Goal: Information Seeking & Learning: Learn about a topic

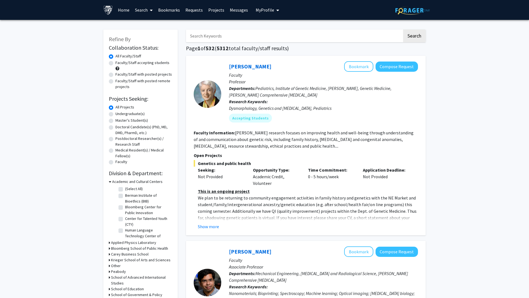
click at [238, 38] on input "Search Keywords" at bounding box center [294, 35] width 216 height 13
type input "computational biology"
click at [403, 29] on button "Search" at bounding box center [414, 35] width 23 height 13
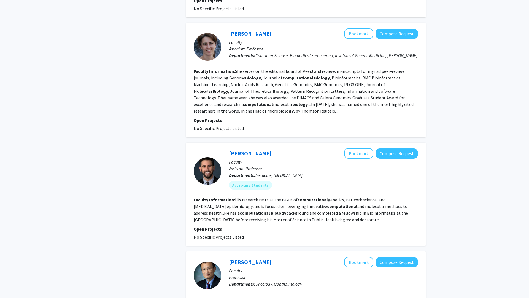
scroll to position [986, 0]
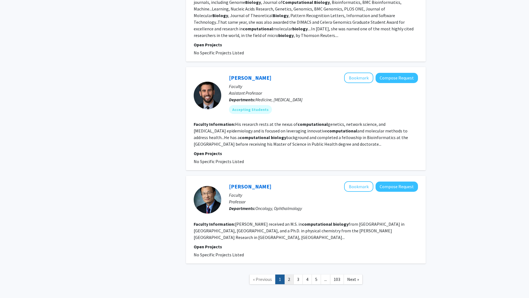
click at [287, 274] on link "2" at bounding box center [288, 279] width 9 height 10
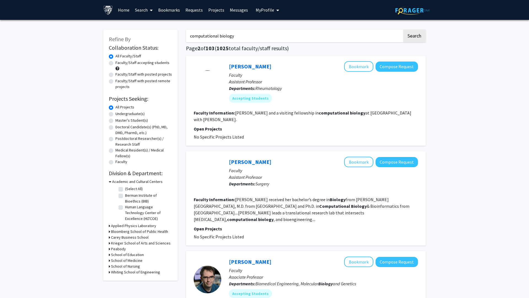
scroll to position [14, 0]
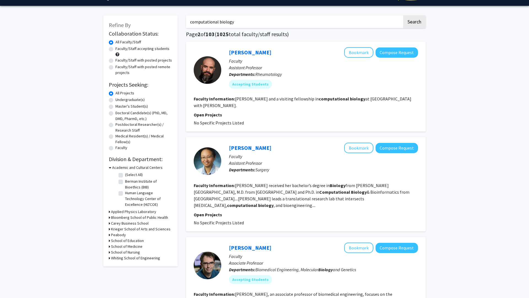
click at [125, 101] on label "Undergraduate(s)" at bounding box center [129, 100] width 29 height 6
click at [119, 100] on input "Undergraduate(s)" at bounding box center [117, 99] width 4 height 4
radio input "true"
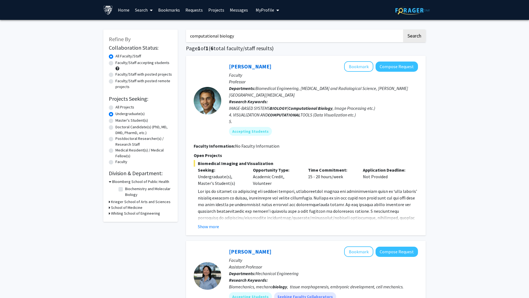
click at [123, 213] on h3 "Whiting School of Engineering" at bounding box center [135, 213] width 49 height 6
drag, startPoint x: 233, startPoint y: 41, endPoint x: 111, endPoint y: 30, distance: 122.8
click at [403, 29] on button "Search" at bounding box center [414, 35] width 23 height 13
radio input "true"
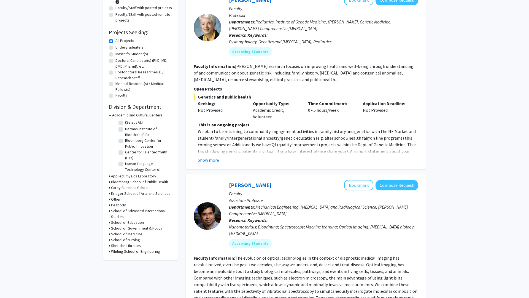
scroll to position [72, 0]
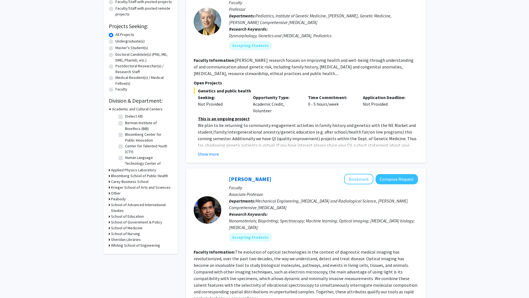
click at [126, 42] on label "Undergraduate(s)" at bounding box center [129, 41] width 29 height 6
click at [119, 42] on input "Undergraduate(s)" at bounding box center [117, 40] width 4 height 4
radio input "true"
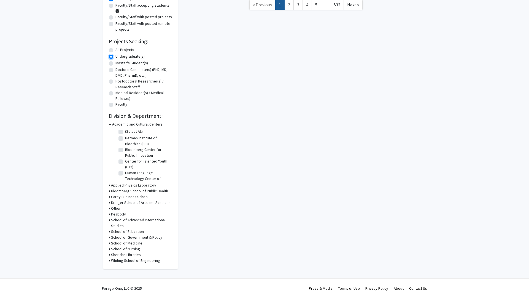
scroll to position [75, 0]
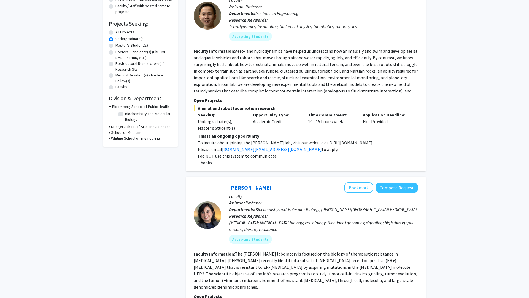
click at [128, 140] on h3 "Whiting School of Engineering" at bounding box center [135, 138] width 49 height 6
click at [132, 132] on h3 "School of Medicine" at bounding box center [126, 132] width 31 height 6
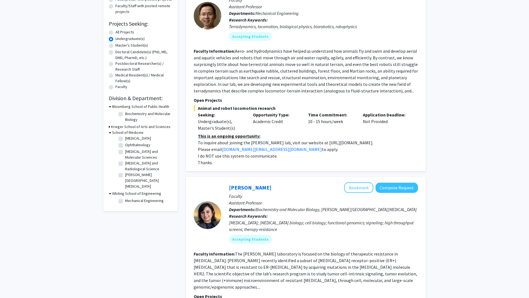
scroll to position [94, 0]
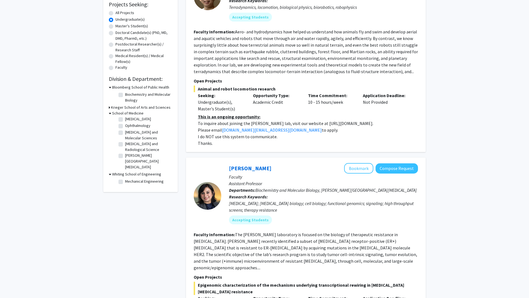
click at [145, 108] on h3 "Krieger School of Arts and Sciences" at bounding box center [141, 107] width 60 height 6
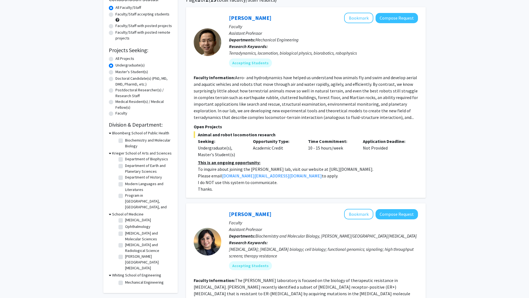
scroll to position [37, 0]
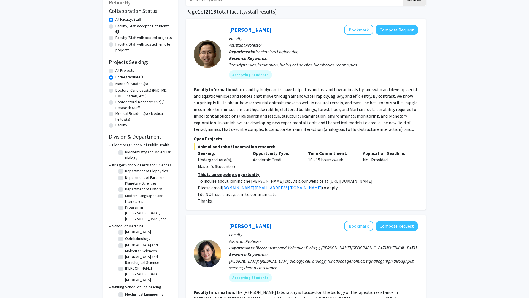
click at [126, 70] on label "All Projects" at bounding box center [124, 70] width 19 height 6
click at [119, 70] on input "All Projects" at bounding box center [117, 69] width 4 height 4
radio input "true"
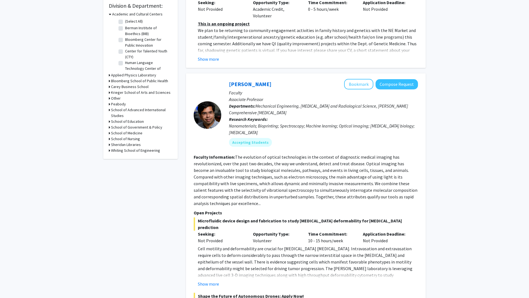
scroll to position [167, 0]
click at [146, 154] on div "Refine By Collaboration Status: Collaboration Status All Faculty/Staff Collabor…" at bounding box center [140, 11] width 74 height 296
click at [153, 150] on h3 "Whiting School of Engineering" at bounding box center [135, 151] width 49 height 6
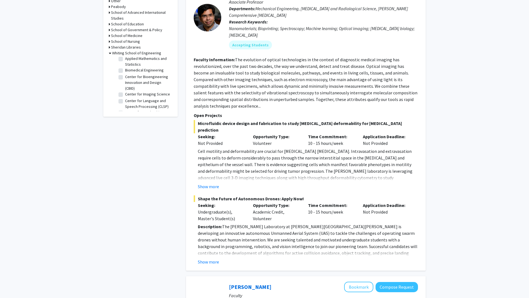
scroll to position [0, 0]
click at [141, 92] on label "Chemical and Biomolecular Engineering" at bounding box center [148, 92] width 46 height 12
click at [129, 89] on input "Chemical and Biomolecular Engineering" at bounding box center [127, 88] width 4 height 4
checkbox input "true"
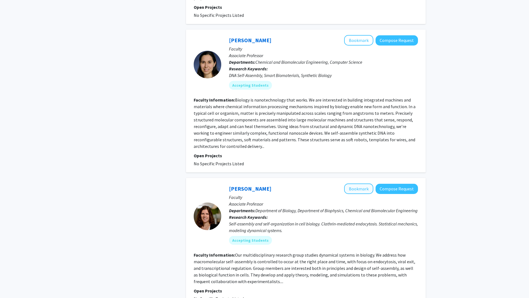
scroll to position [1376, 0]
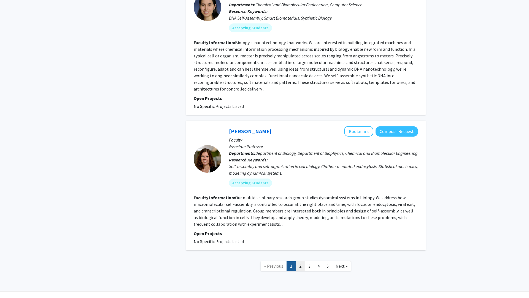
click at [301, 261] on link "2" at bounding box center [300, 266] width 9 height 10
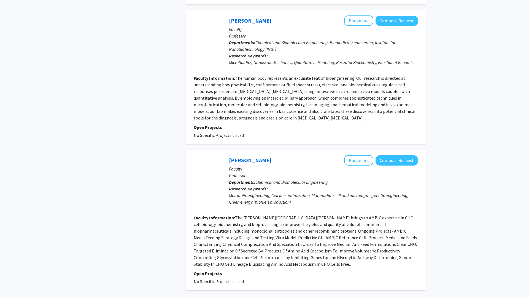
scroll to position [1172, 0]
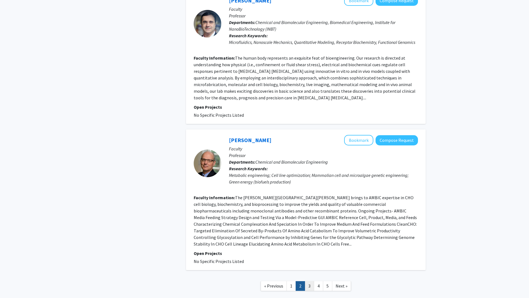
click at [310, 281] on link "3" at bounding box center [309, 286] width 9 height 10
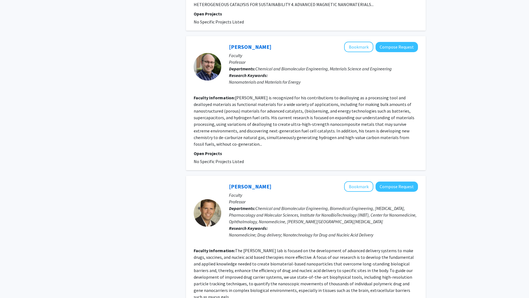
scroll to position [1157, 0]
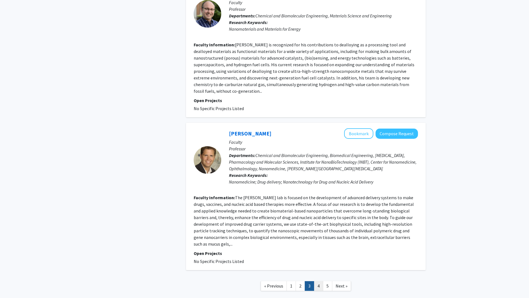
click at [321, 281] on link "4" at bounding box center [318, 286] width 9 height 10
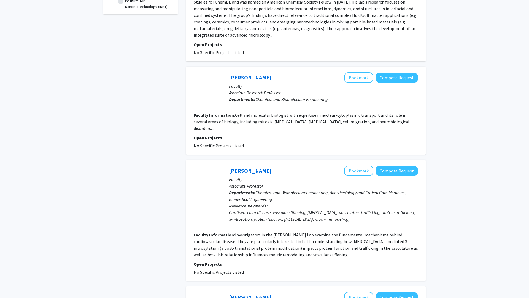
scroll to position [136, 0]
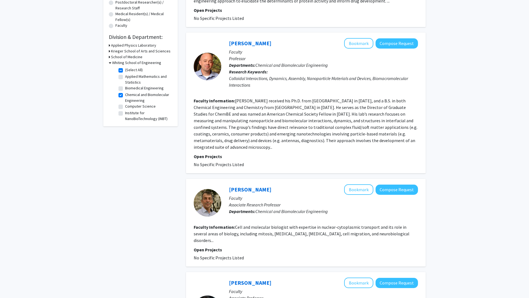
click at [238, 149] on section "Faculty Information: [PERSON_NAME] received his Ph.D. from [GEOGRAPHIC_DATA] in…" at bounding box center [306, 123] width 224 height 53
click at [235, 148] on fg-read-more "[PERSON_NAME] received his Ph.D. from [GEOGRAPHIC_DATA] in [DATE], and a B.S. i…" at bounding box center [306, 124] width 224 height 52
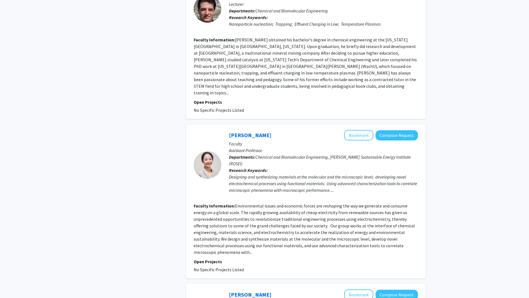
scroll to position [835, 0]
click at [296, 202] on fg-read-more "Environmental issues and economic forces are reshaping the way we generate and …" at bounding box center [304, 228] width 221 height 52
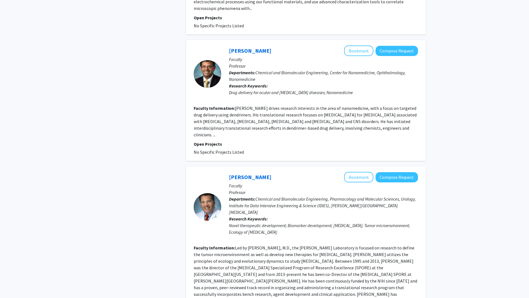
scroll to position [1108, 0]
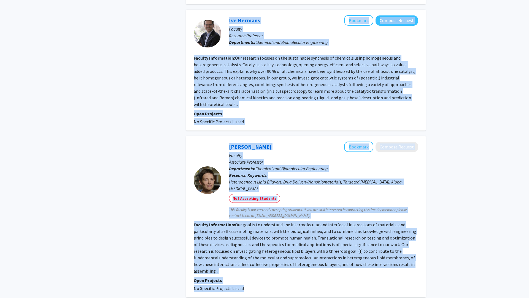
scroll to position [1025, 0]
